Goal: Book appointment/travel/reservation

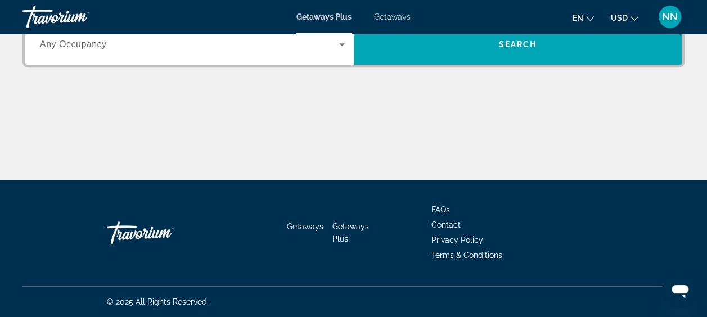
scroll to position [218, 0]
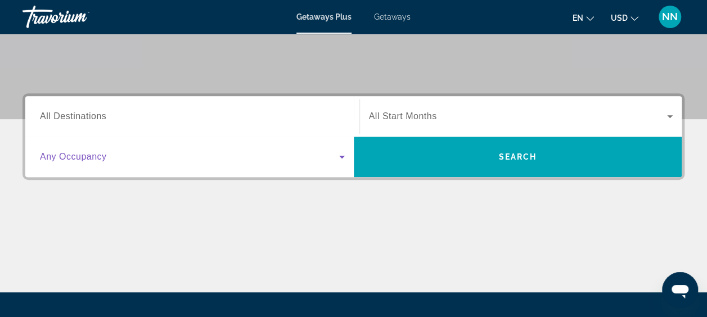
click at [341, 161] on icon "Search widget" at bounding box center [341, 156] width 13 height 13
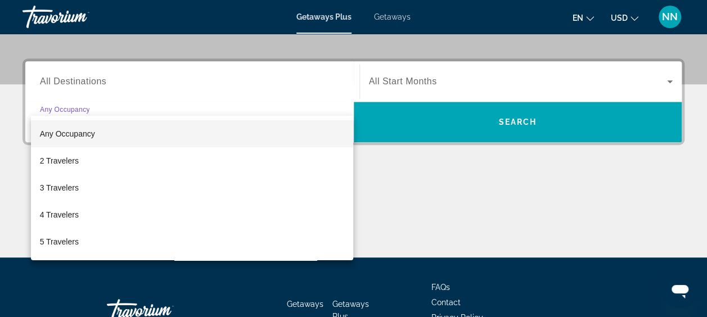
scroll to position [274, 0]
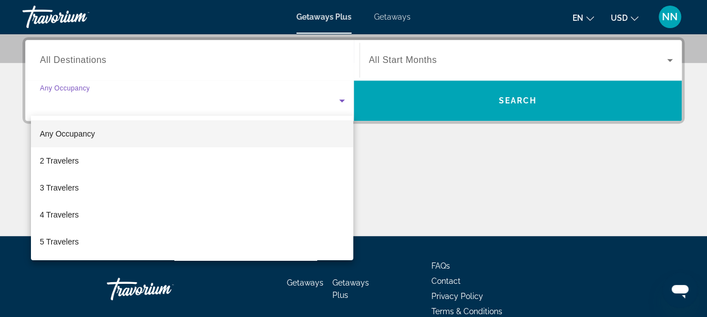
click at [467, 191] on div at bounding box center [353, 158] width 707 height 317
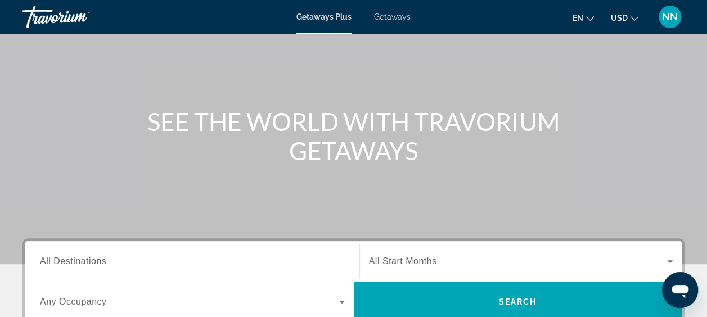
scroll to position [281, 0]
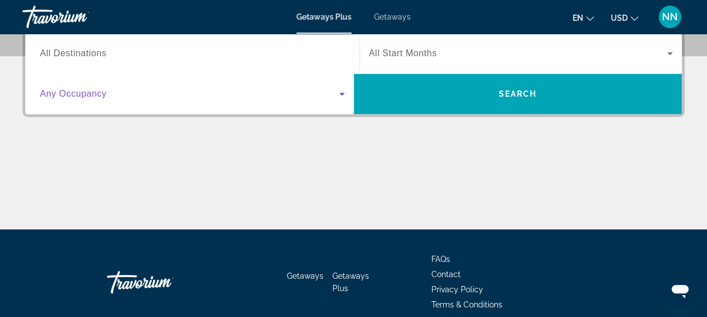
click at [344, 93] on icon "Search widget" at bounding box center [342, 94] width 6 height 3
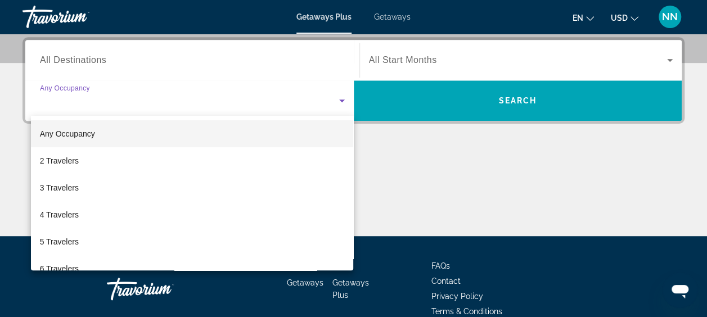
click at [163, 159] on mat-option "2 Travelers" at bounding box center [192, 160] width 323 height 27
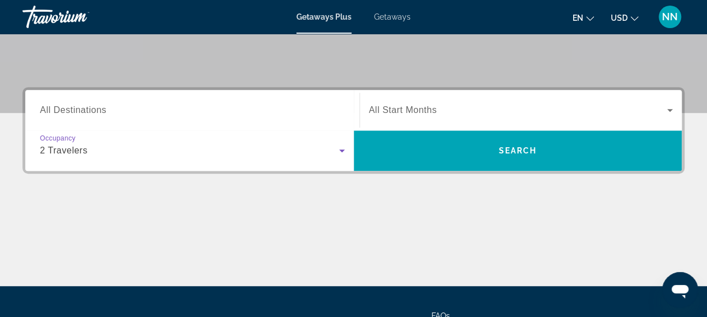
scroll to position [162, 0]
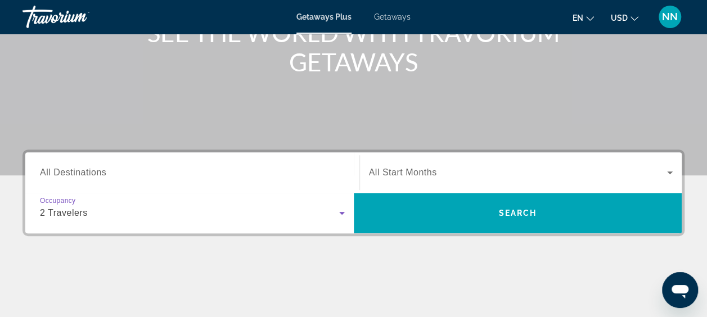
click at [414, 201] on span "Search widget" at bounding box center [518, 213] width 328 height 27
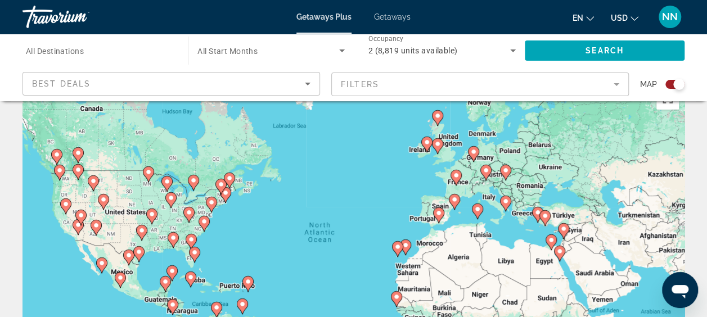
scroll to position [56, 0]
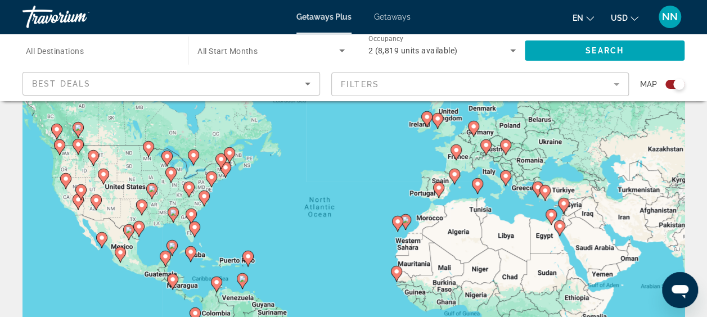
click at [196, 227] on image "Main content" at bounding box center [194, 227] width 7 height 7
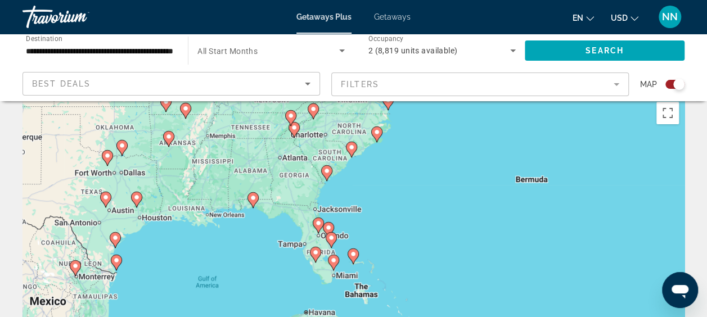
scroll to position [0, 0]
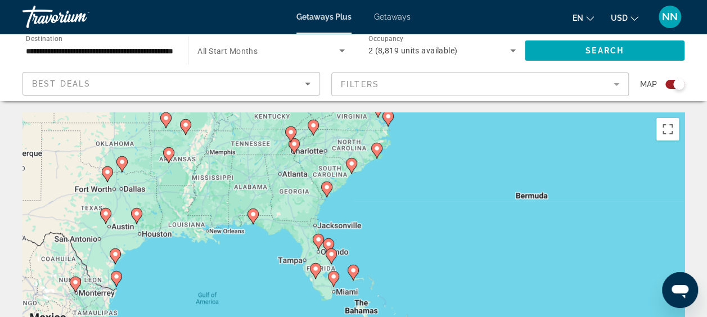
click at [378, 147] on image "Main content" at bounding box center [376, 148] width 7 height 7
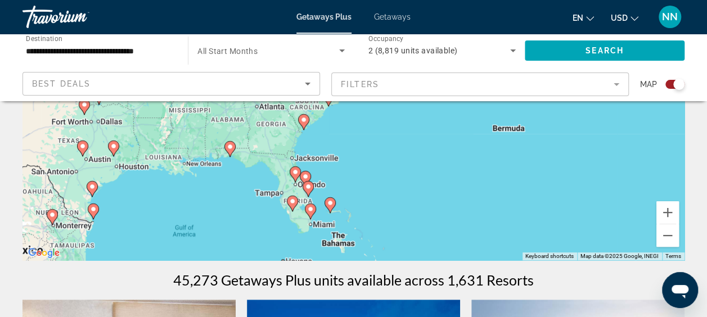
scroll to position [112, 0]
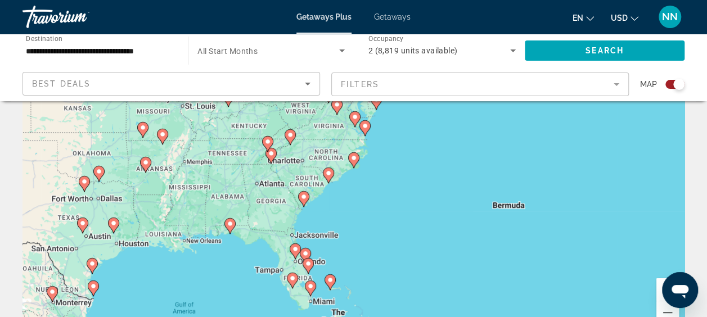
click at [352, 164] on icon "Main content" at bounding box center [353, 160] width 11 height 16
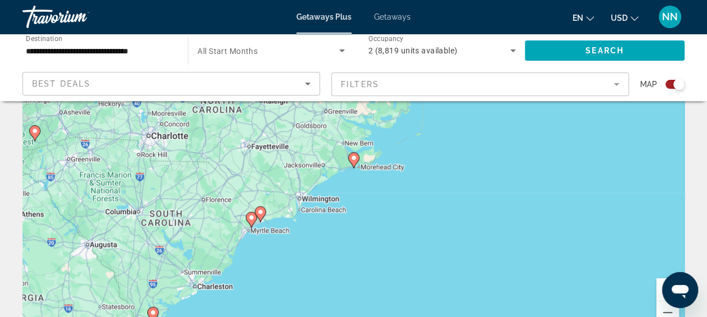
click at [353, 160] on image "Main content" at bounding box center [353, 158] width 7 height 7
type input "**********"
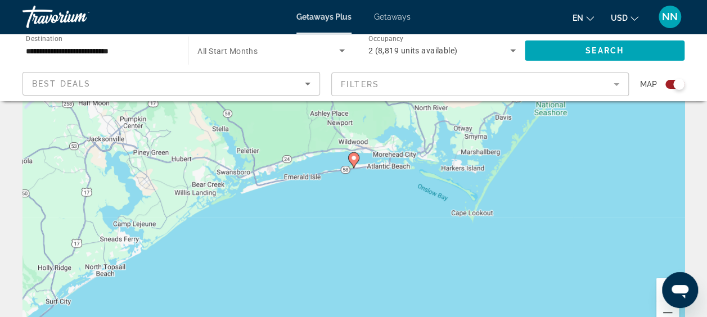
click at [357, 166] on gmp-advanced-marker "Main content" at bounding box center [353, 160] width 11 height 17
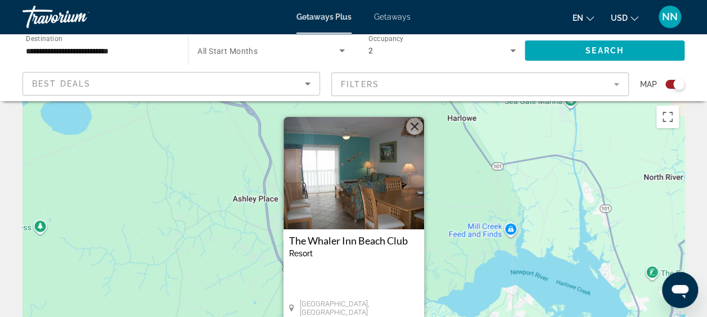
scroll to position [0, 0]
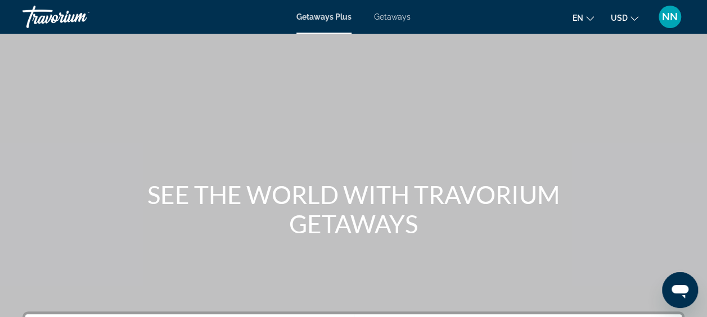
click at [388, 19] on span "Getaways" at bounding box center [392, 16] width 37 height 9
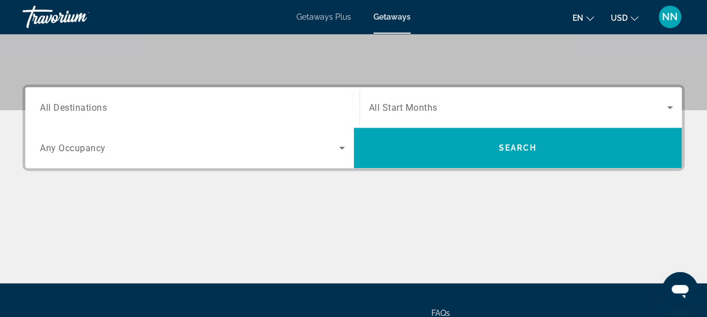
scroll to position [162, 0]
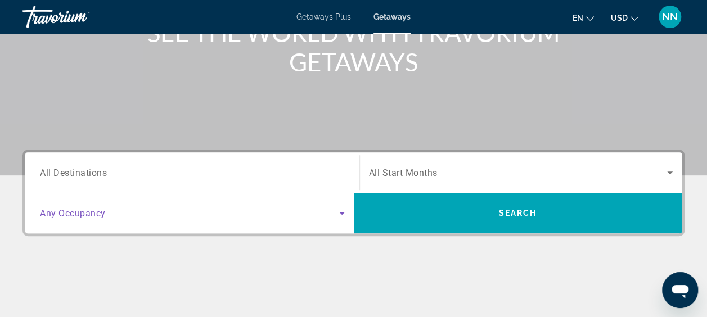
click at [329, 212] on span "Search widget" at bounding box center [189, 212] width 299 height 13
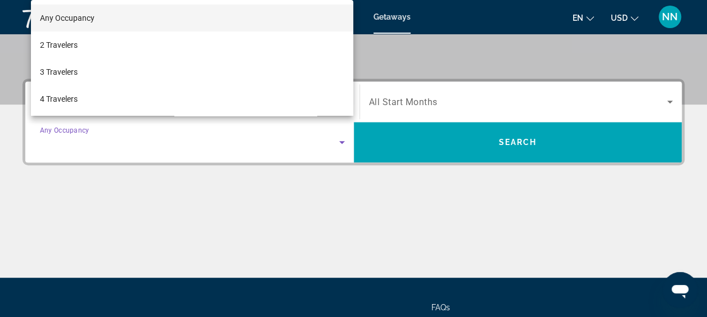
scroll to position [274, 0]
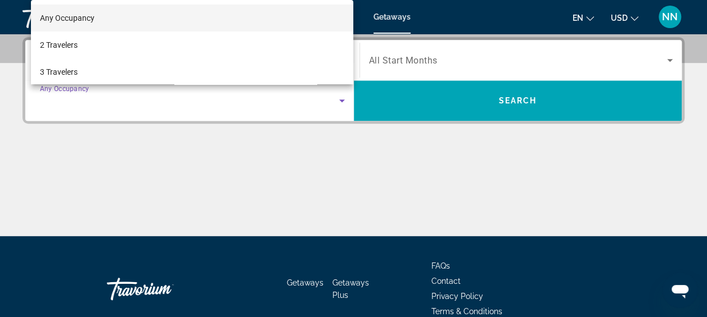
click at [84, 46] on mat-option "2 Travelers" at bounding box center [192, 44] width 323 height 27
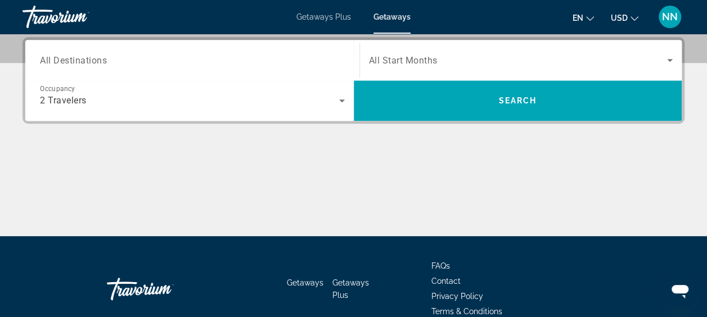
click at [418, 57] on span "All Start Months" at bounding box center [403, 60] width 69 height 11
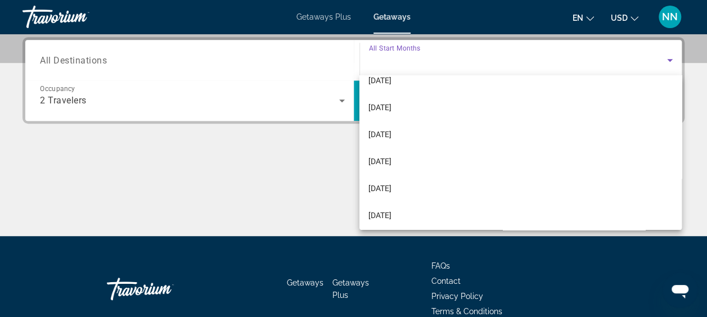
scroll to position [56, 0]
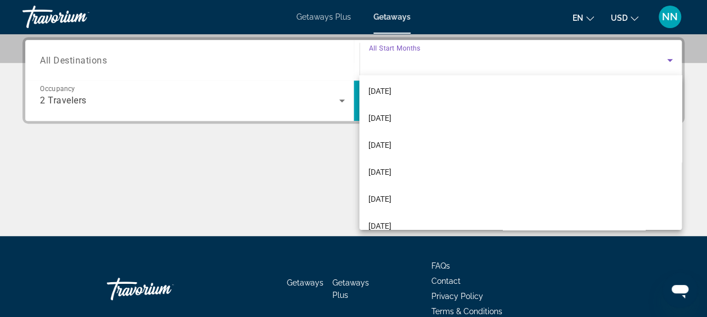
click at [391, 170] on span "[DATE]" at bounding box center [379, 171] width 23 height 13
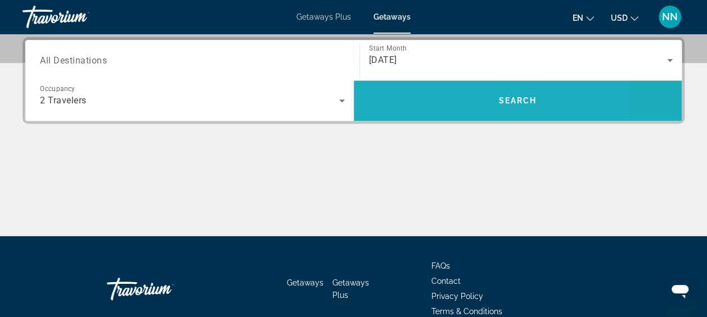
click at [442, 99] on span "Search widget" at bounding box center [518, 100] width 328 height 27
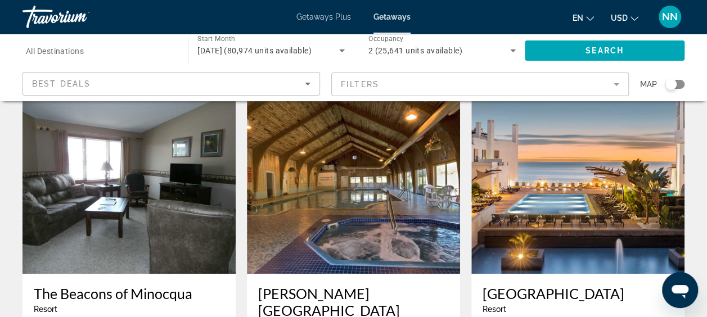
scroll to position [400, 0]
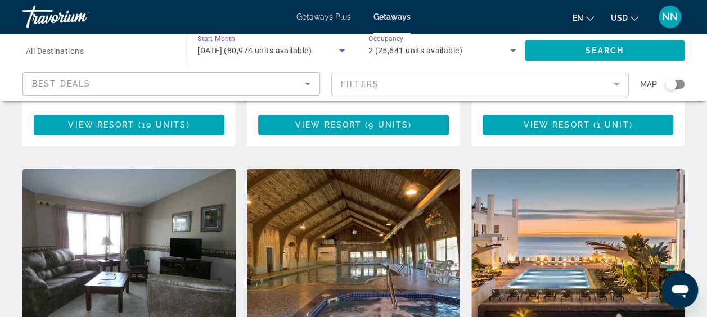
click at [345, 51] on icon "Search widget" at bounding box center [341, 50] width 13 height 13
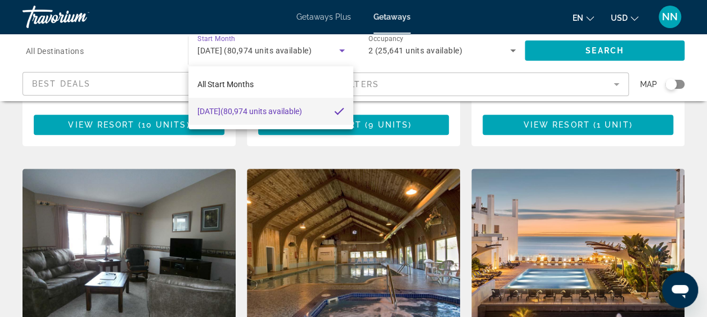
click at [107, 63] on div at bounding box center [353, 158] width 707 height 317
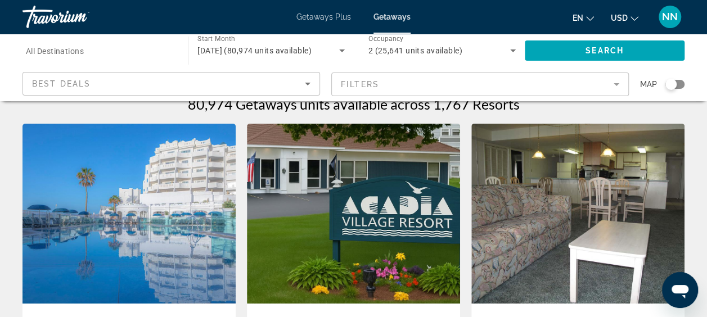
scroll to position [0, 0]
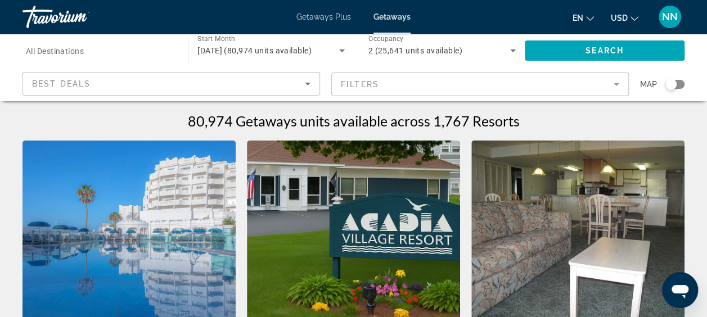
click at [223, 226] on img "Main content" at bounding box center [128, 231] width 213 height 180
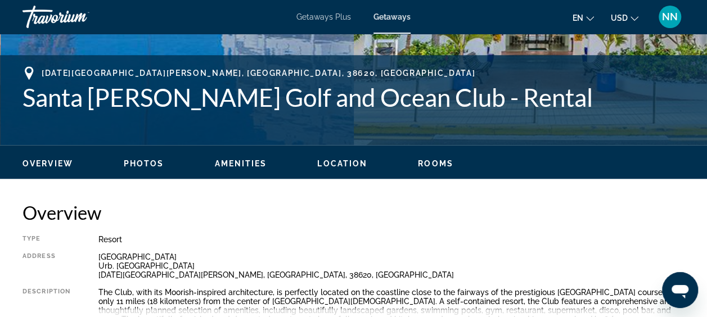
scroll to position [281, 0]
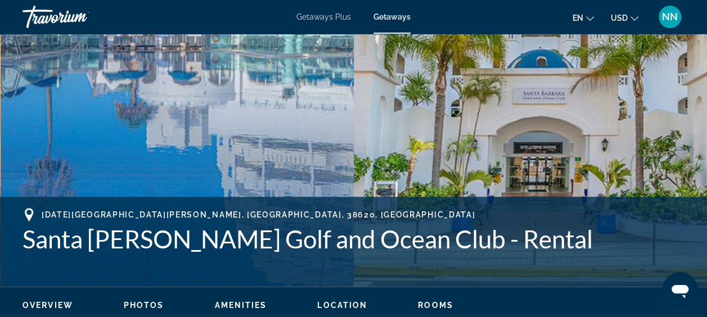
click at [342, 9] on div "Getaways Plus Getaways en English Español Français Italiano Português русский U…" at bounding box center [353, 16] width 707 height 29
click at [341, 18] on span "Getaways Plus" at bounding box center [323, 16] width 55 height 9
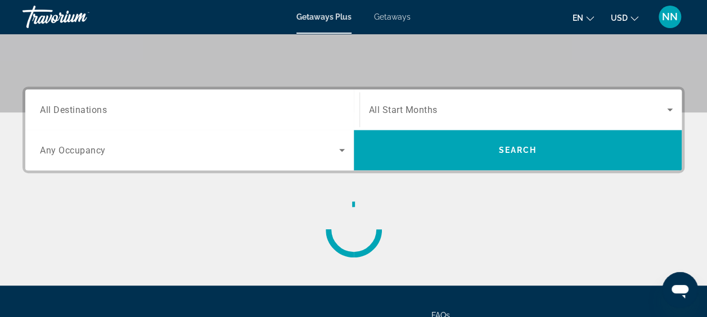
scroll to position [331, 0]
